Goal: Go to known website: Access a specific website the user already knows

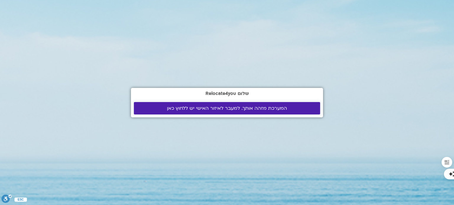
click at [166, 107] on span "המערכת מזהה אותך. למעבר לאיזור האישי יש ללחוץ כאן" at bounding box center [227, 108] width 172 height 5
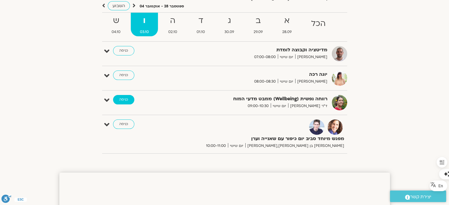
click at [119, 98] on link "כניסה" at bounding box center [123, 99] width 21 height 9
click at [122, 98] on link "כניסה" at bounding box center [123, 99] width 21 height 9
